Goal: Task Accomplishment & Management: Manage account settings

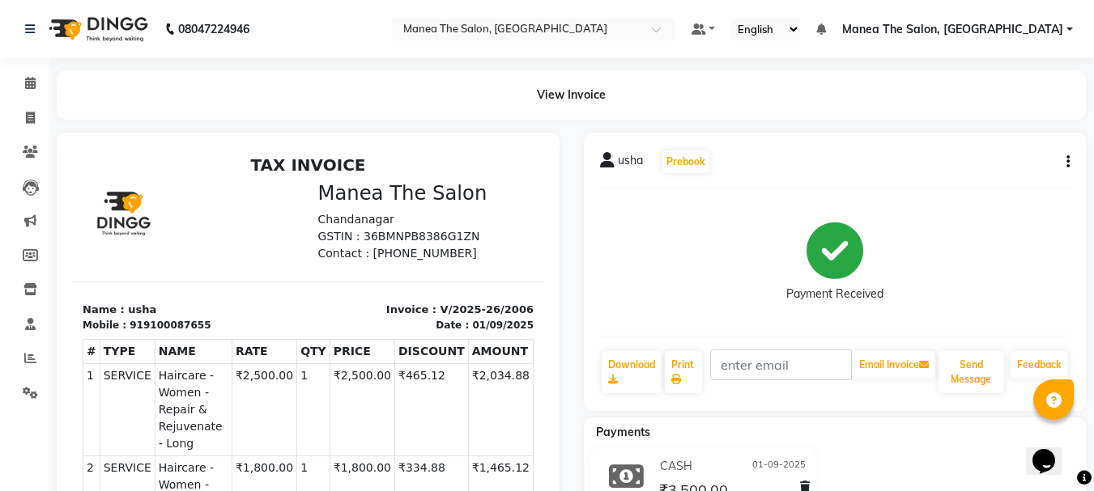
click at [1061, 164] on button "button" at bounding box center [1065, 162] width 10 height 17
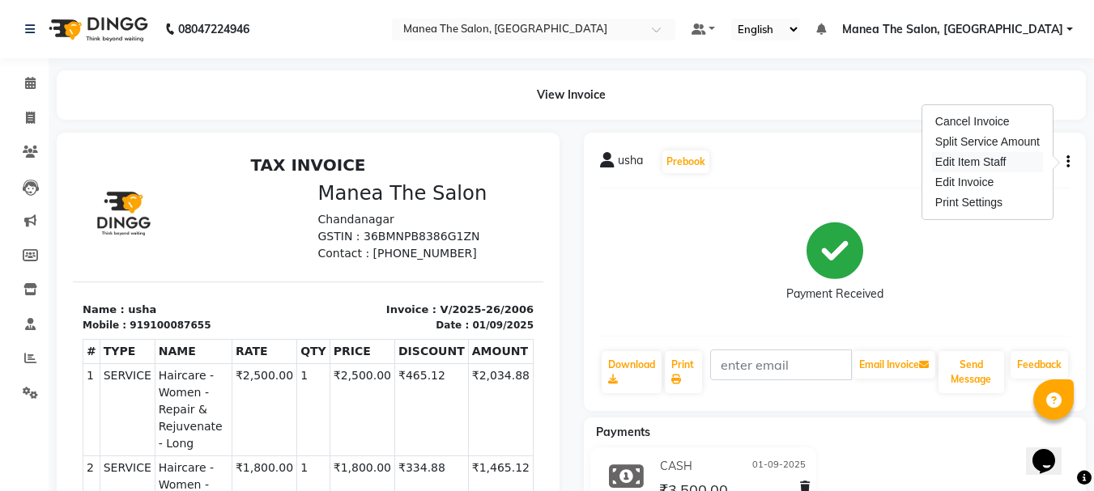
click at [975, 157] on div "Edit Item Staff" at bounding box center [987, 162] width 111 height 20
select select
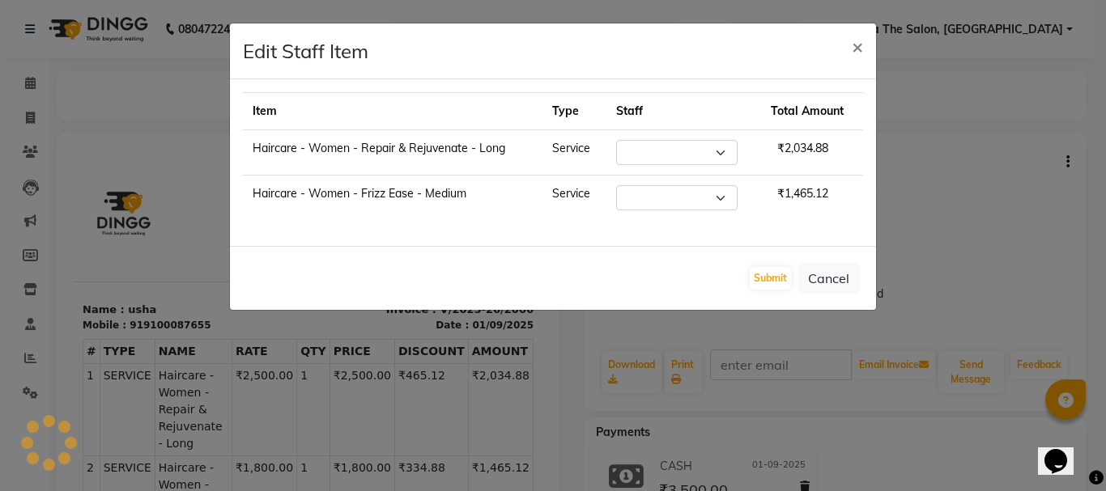
select select "68191"
select select "63576"
click at [859, 45] on span "×" at bounding box center [857, 46] width 11 height 24
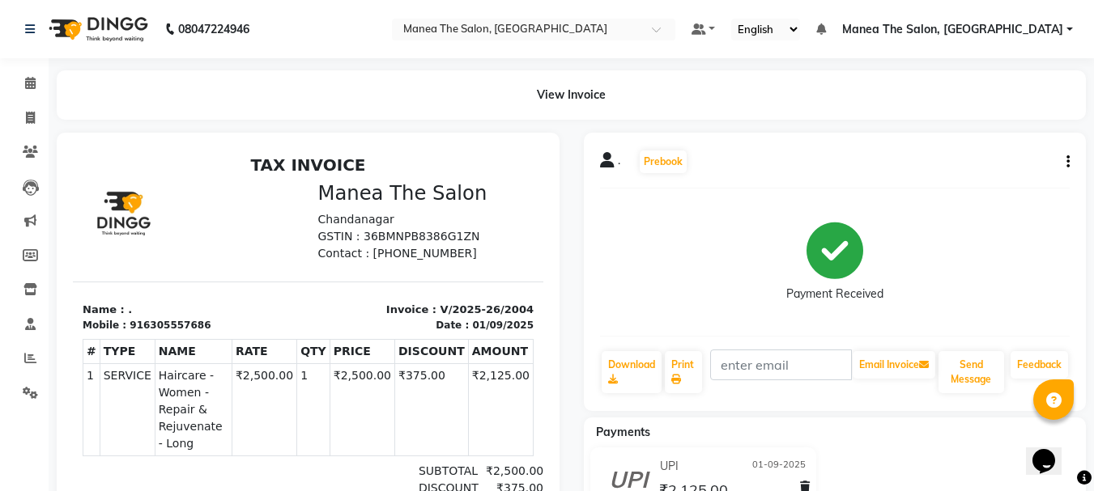
click at [1069, 162] on div ". Prebook Payment Received Download Print Email Invoice Send Message Feedback" at bounding box center [835, 272] width 503 height 278
click at [1066, 163] on icon "button" at bounding box center [1067, 162] width 3 height 1
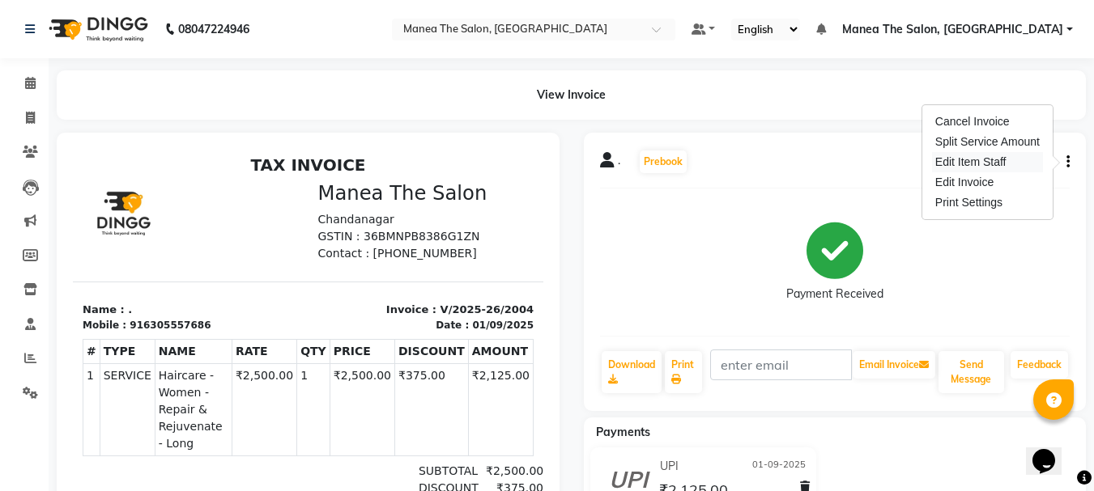
click at [968, 159] on div "Edit Item Staff" at bounding box center [987, 162] width 111 height 20
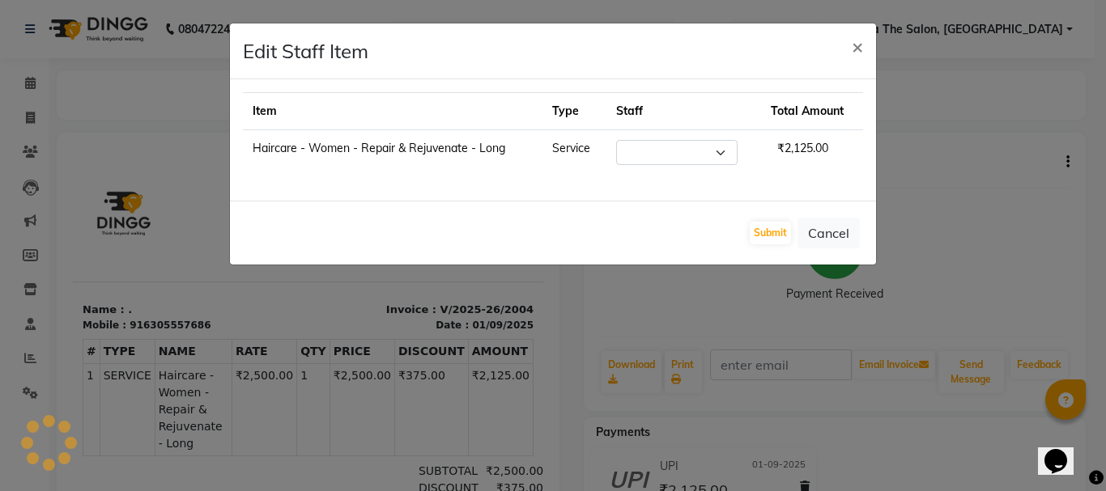
select select "63576"
click at [861, 52] on span "×" at bounding box center [857, 46] width 11 height 24
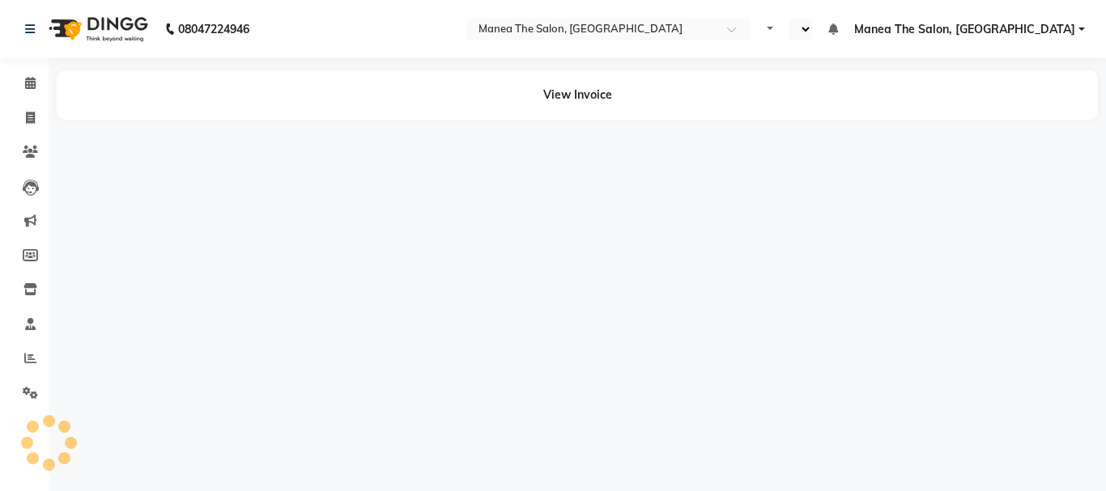
select select "en"
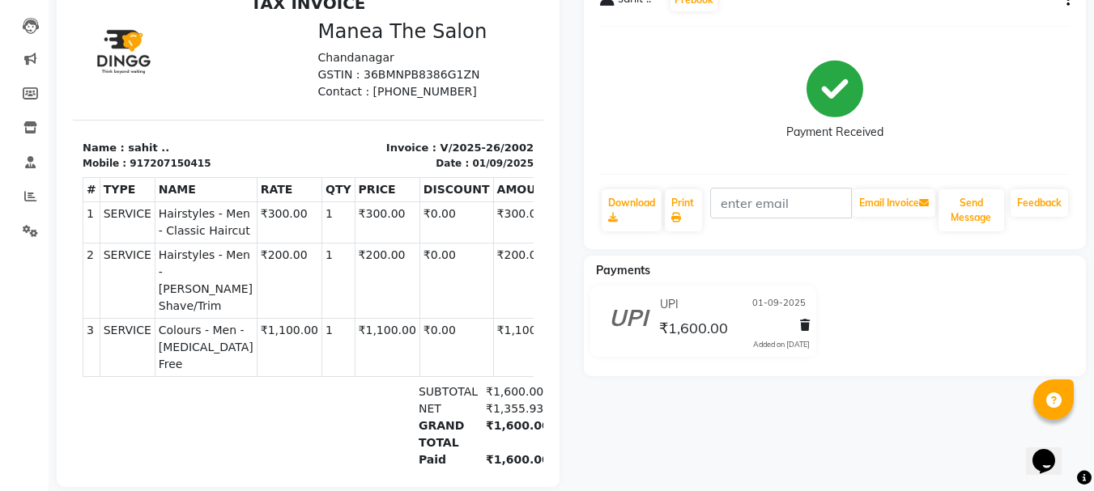
click at [1071, 4] on div "sahit .. Prebook Payment Received Download Print Email Invoice Send Message Fee…" at bounding box center [835, 110] width 503 height 278
